Goal: Task Accomplishment & Management: Manage account settings

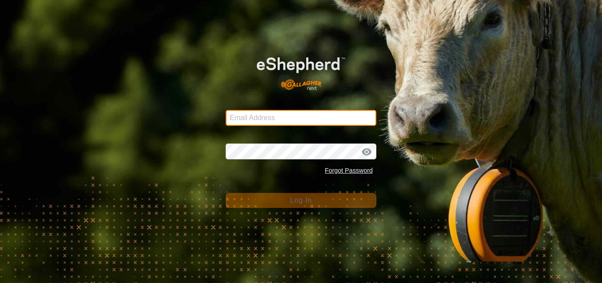
click at [277, 118] on input "Email Address" at bounding box center [301, 118] width 151 height 16
type input "[PERSON_NAME][EMAIL_ADDRESS][DOMAIN_NAME]"
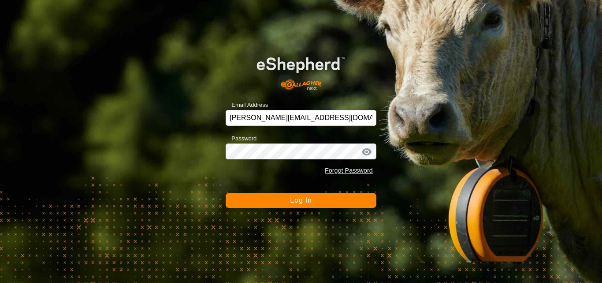
click at [297, 200] on span "Log In" at bounding box center [301, 199] width 22 height 7
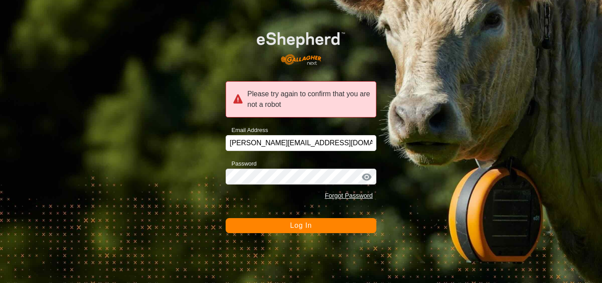
click at [304, 227] on span "Log In" at bounding box center [301, 224] width 22 height 7
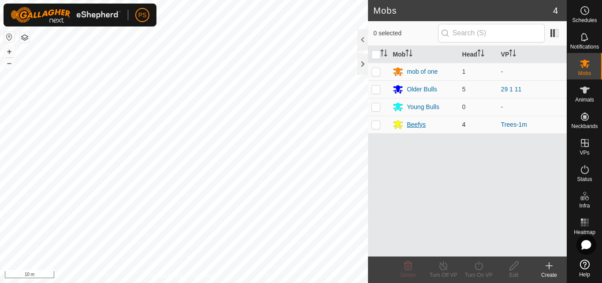
click at [415, 125] on div "Beefys" at bounding box center [416, 124] width 19 height 9
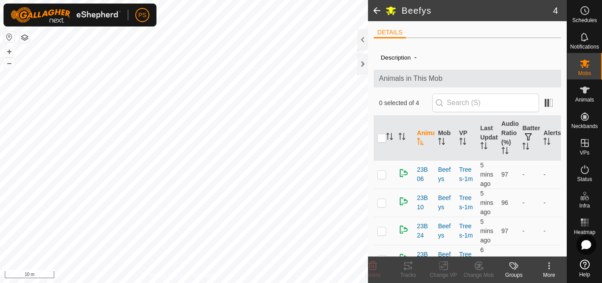
click at [381, 139] on input "checkbox" at bounding box center [381, 138] width 9 height 9
checkbox input "true"
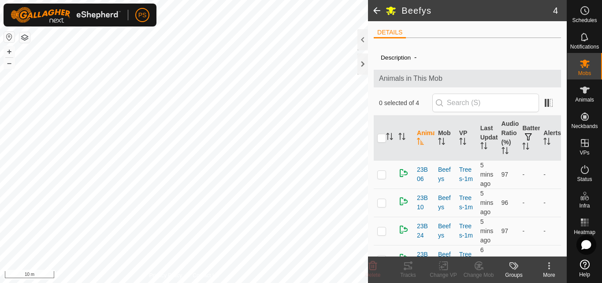
checkbox input "true"
click at [409, 268] on icon at bounding box center [408, 265] width 8 height 7
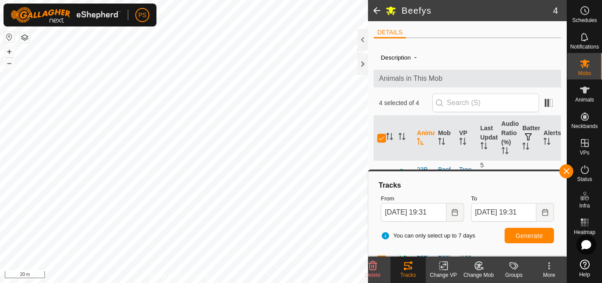
click at [379, 11] on span at bounding box center [377, 10] width 18 height 21
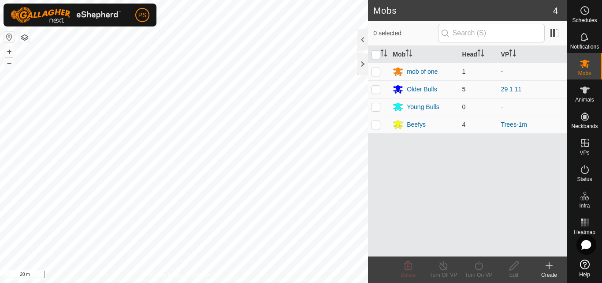
click at [421, 89] on div "Older Bulls" at bounding box center [422, 89] width 30 height 9
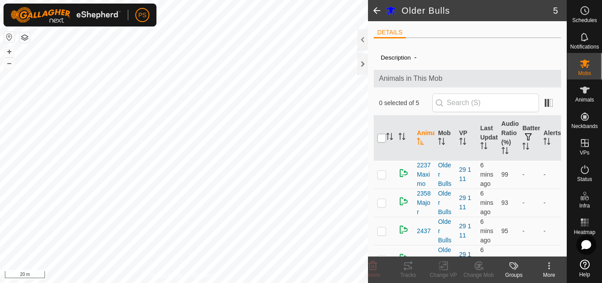
click at [381, 137] on input "checkbox" at bounding box center [381, 138] width 9 height 9
checkbox input "true"
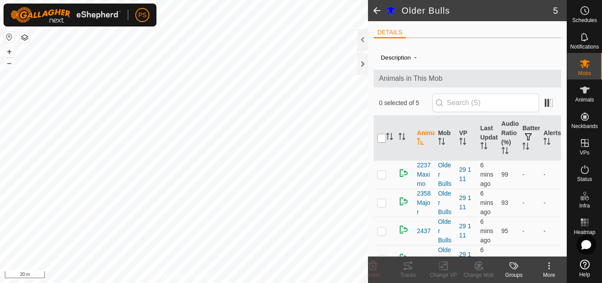
checkbox input "true"
click at [407, 268] on icon at bounding box center [408, 265] width 8 height 7
